Goal: Task Accomplishment & Management: Manage account settings

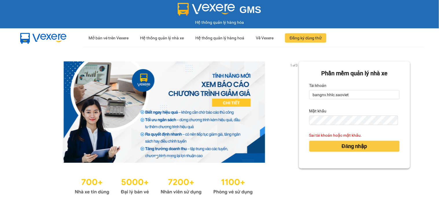
click at [361, 96] on input "bangnv.hhlc.saoviet" at bounding box center [355, 94] width 90 height 9
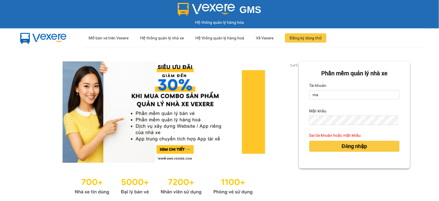
type input "manhtt_hhlc.saoviet"
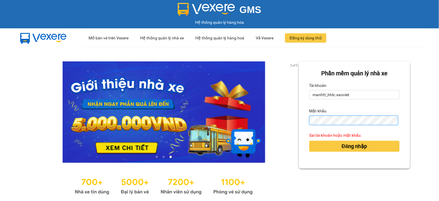
click at [310, 141] on button "Đăng nhập" at bounding box center [355, 146] width 90 height 11
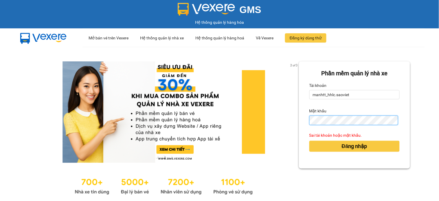
click at [310, 141] on button "Đăng nhập" at bounding box center [355, 146] width 90 height 11
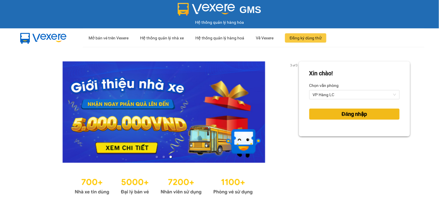
click at [359, 114] on span "Đăng nhập" at bounding box center [354, 114] width 25 height 8
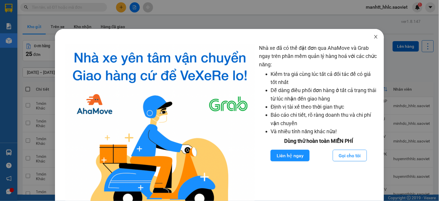
click at [374, 36] on icon "close" at bounding box center [376, 36] width 5 height 5
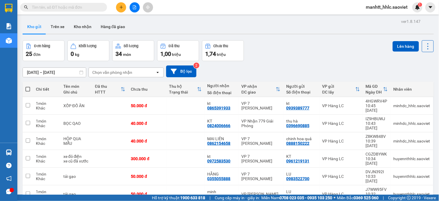
click at [369, 8] on span "manhtt_hhlc.saoviet" at bounding box center [387, 6] width 51 height 7
click at [375, 19] on span "Đăng xuất" at bounding box center [390, 18] width 39 height 6
